Goal: Check status: Check status

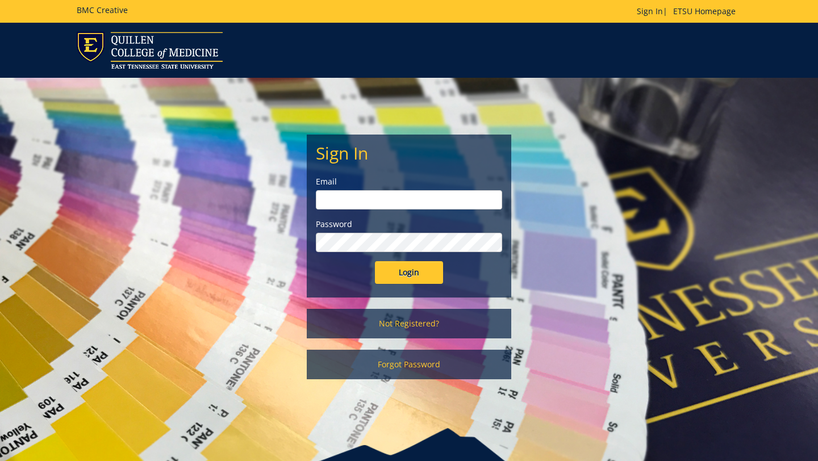
click at [398, 207] on input "email" at bounding box center [409, 199] width 186 height 19
click at [447, 196] on input "email" at bounding box center [409, 199] width 186 height 19
type input "[EMAIL_ADDRESS][DOMAIN_NAME]"
click at [375, 261] on input "Login" at bounding box center [409, 272] width 68 height 23
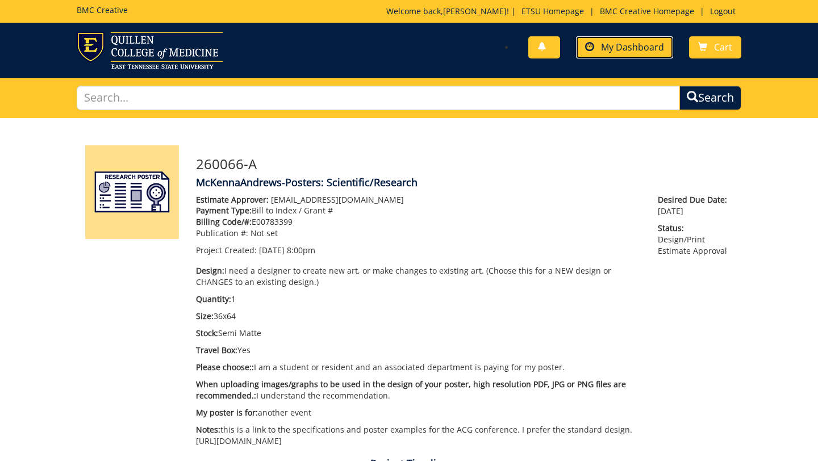
click at [644, 41] on span "My Dashboard" at bounding box center [632, 47] width 63 height 12
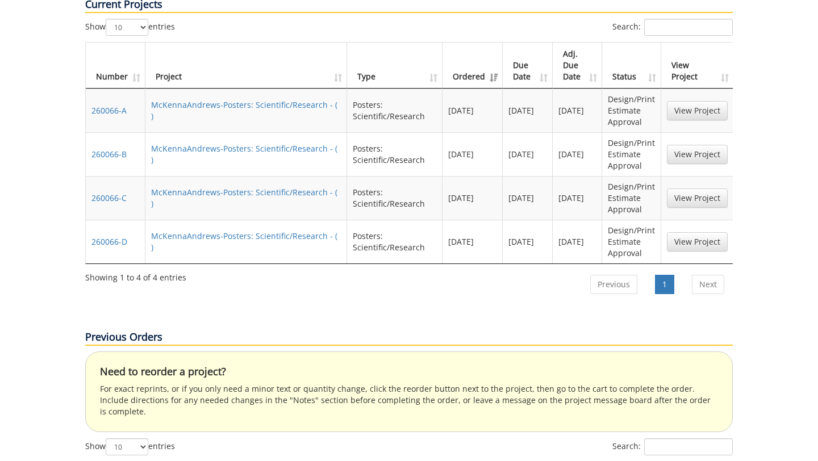
scroll to position [373, 0]
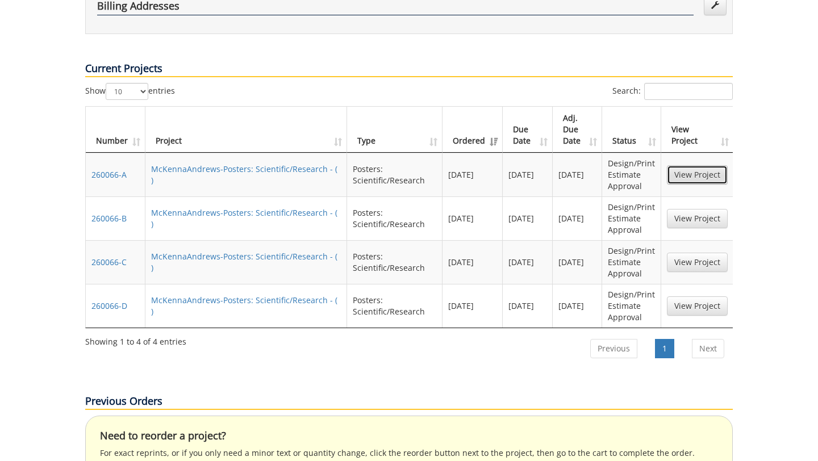
click at [697, 165] on link "View Project" at bounding box center [697, 174] width 61 height 19
click at [718, 209] on link "View Project" at bounding box center [697, 218] width 61 height 19
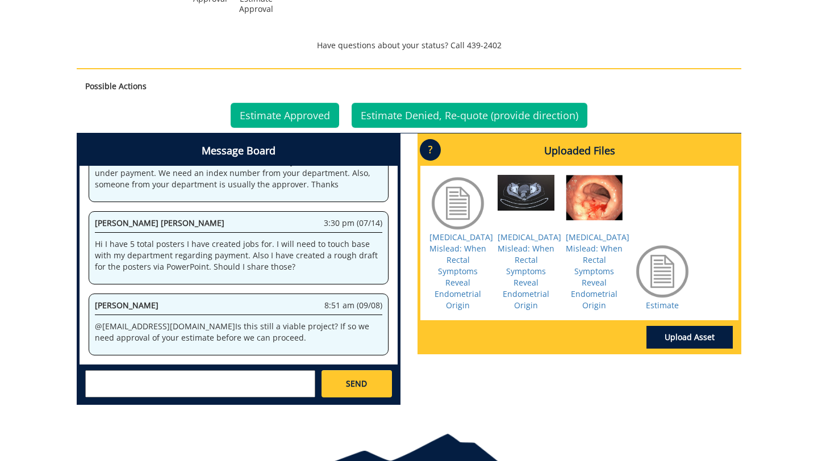
scroll to position [552, 0]
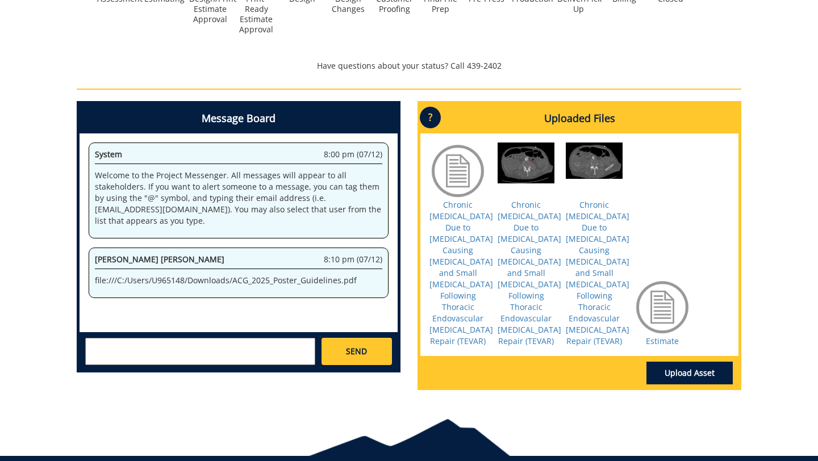
scroll to position [552, 0]
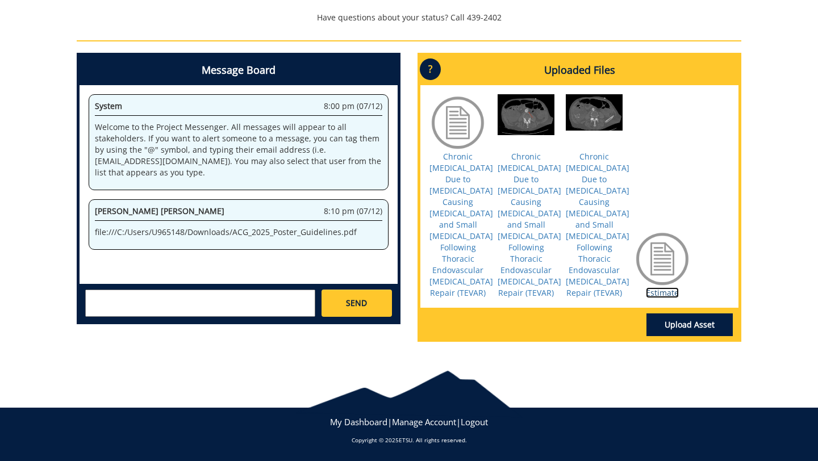
click at [657, 295] on link "Estimate" at bounding box center [662, 292] width 33 height 11
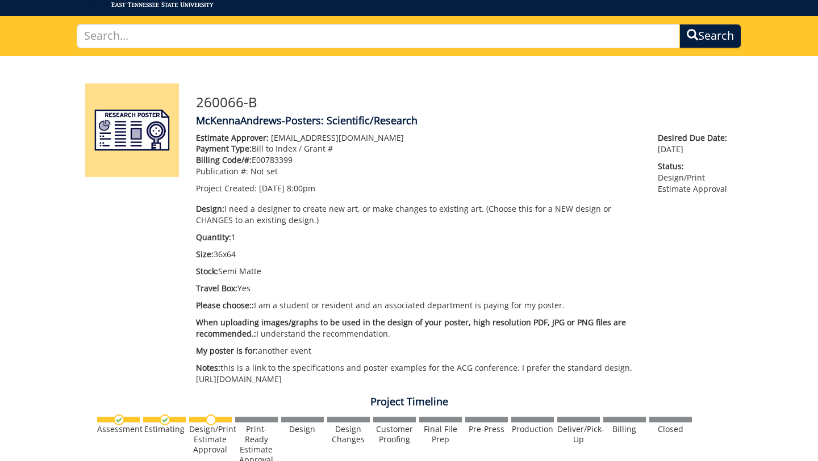
scroll to position [0, 0]
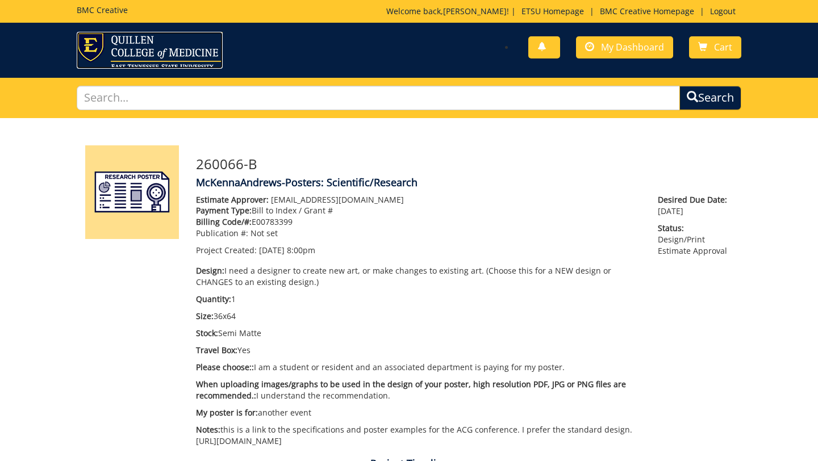
click at [81, 50] on img at bounding box center [150, 50] width 146 height 37
